Goal: Task Accomplishment & Management: Manage account settings

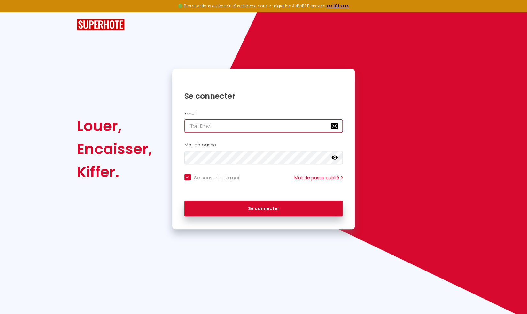
type input "[EMAIL_ADDRESS][DOMAIN_NAME]"
checkbox input "true"
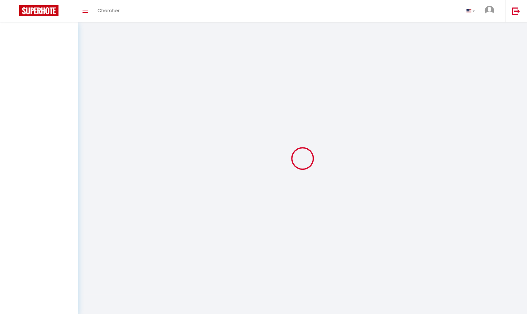
select select
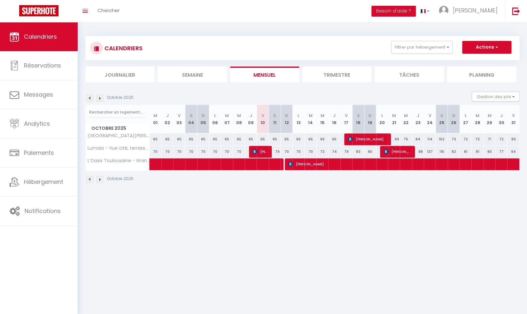
select select
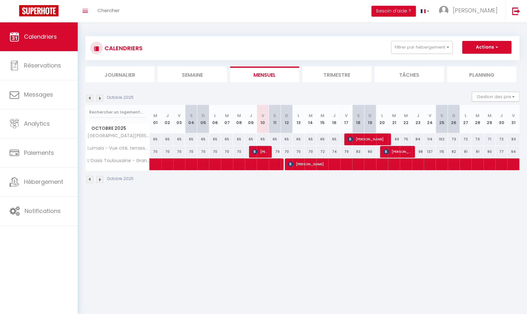
select select
click at [369, 138] on span "[PERSON_NAME]" at bounding box center [367, 139] width 39 height 12
select select "OK"
select select "KO"
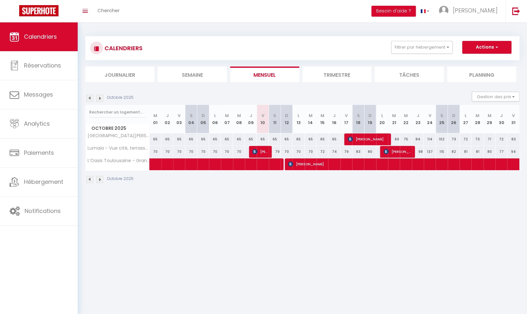
select select "0"
select select "1"
select select
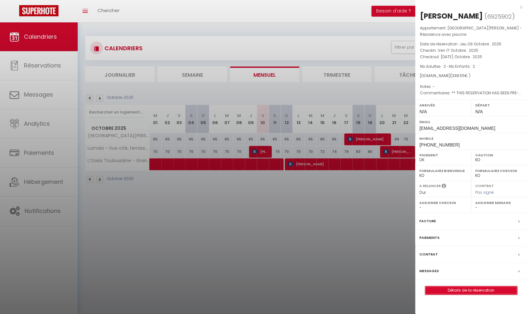
click at [471, 294] on link "Détails de la réservation" at bounding box center [471, 290] width 92 height 8
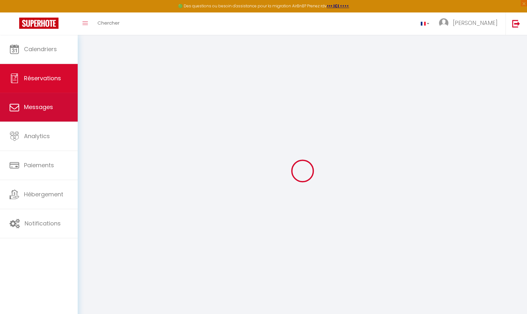
type input "Emmanuelle"
type input "[PERSON_NAME]"
type input "[EMAIL_ADDRESS][DOMAIN_NAME]"
type input "[PHONE_NUMBER]"
select select "FR"
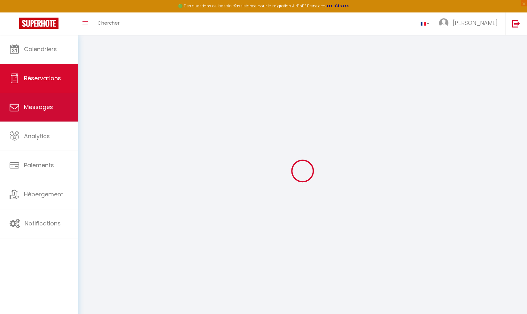
type input "54.52"
type input "4.74"
select select "31739"
select select "1"
select select
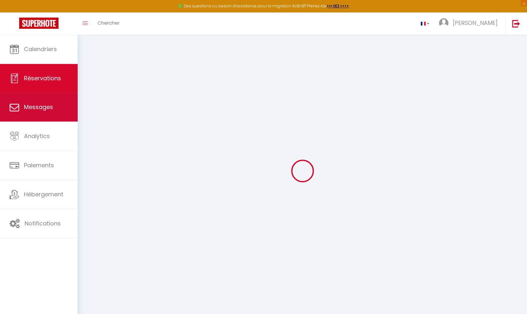
select select
type input "2"
select select "12"
select select
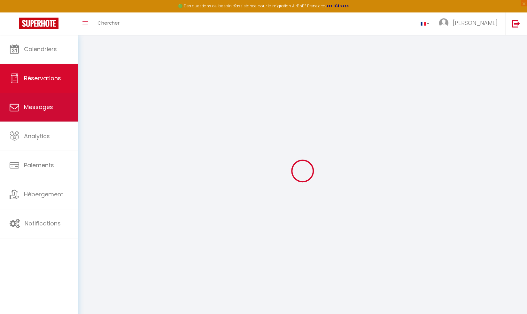
type input "272.7"
checkbox input "false"
select select "2"
type input "0"
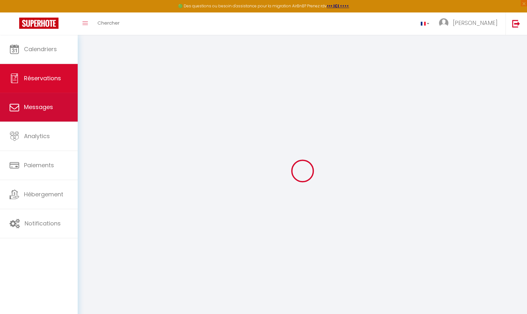
type input "0"
select select
select select "14"
checkbox input "false"
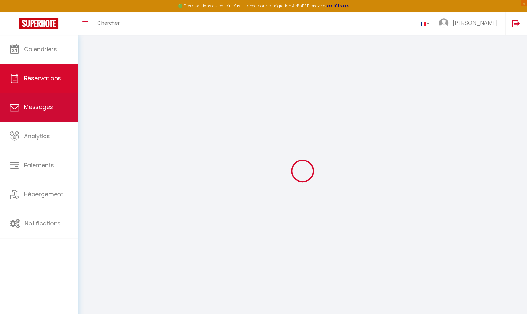
select select
checkbox input "false"
select select
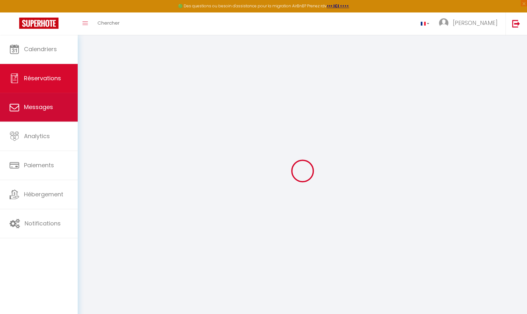
checkbox input "false"
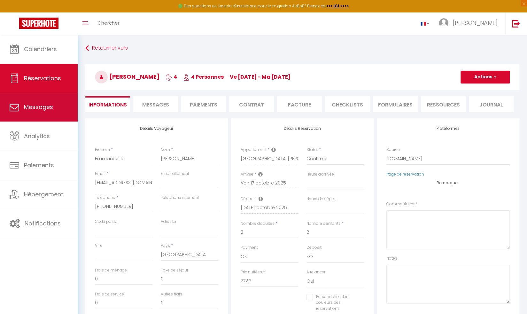
select select
checkbox input "false"
type textarea "** THIS RESERVATION HAS BEEN PRE-PAID ** Reservation has a cancellation grace p…"
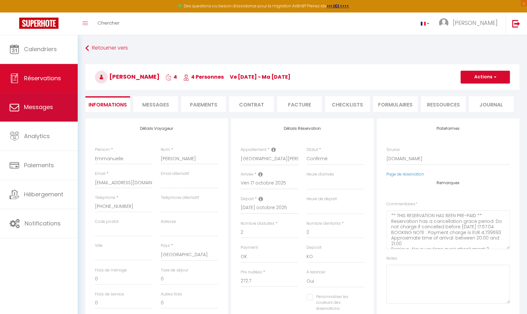
type input "48"
type input "17.85"
select select
checkbox input "false"
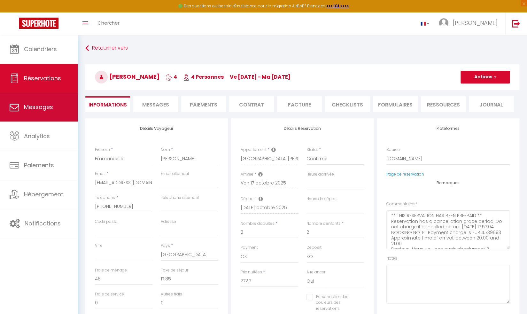
select select
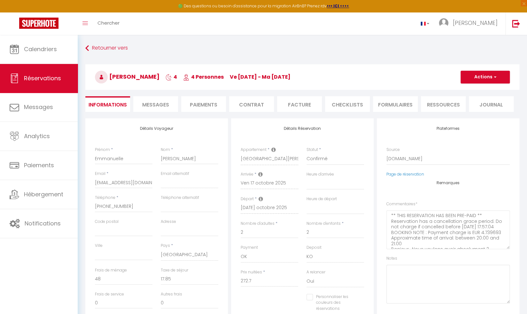
click at [150, 109] on li "Messages" at bounding box center [155, 104] width 45 height 16
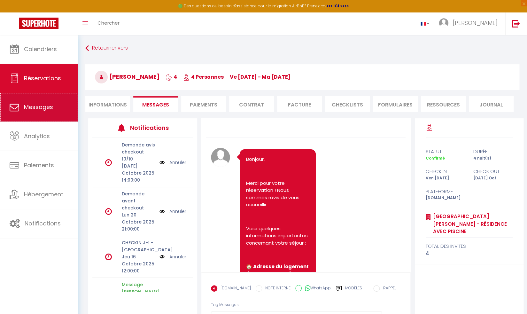
click at [40, 114] on link "Messages" at bounding box center [39, 107] width 78 height 29
select select "message"
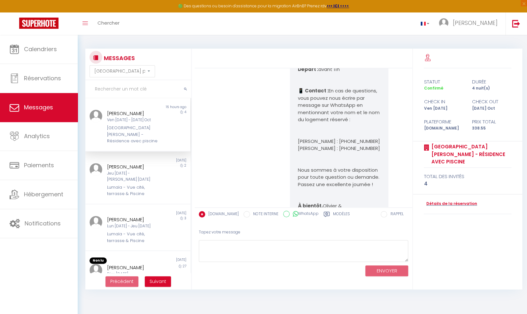
scroll to position [396, 0]
